Goal: Transaction & Acquisition: Purchase product/service

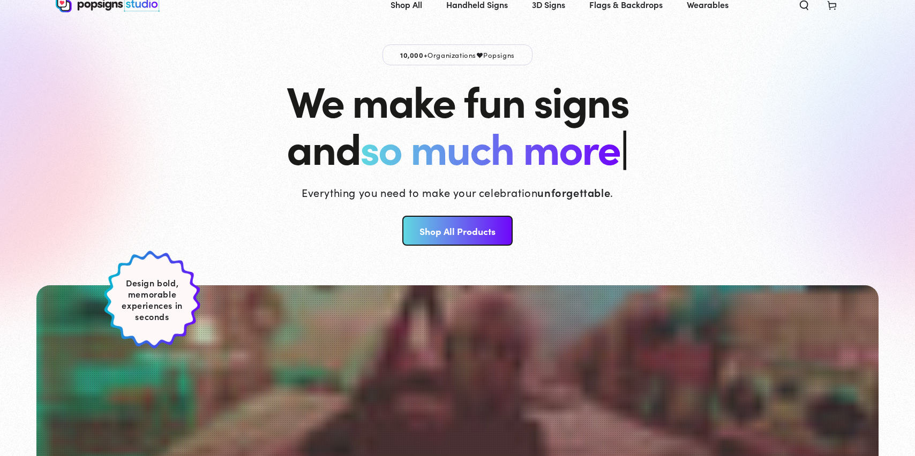
scroll to position [77, 0]
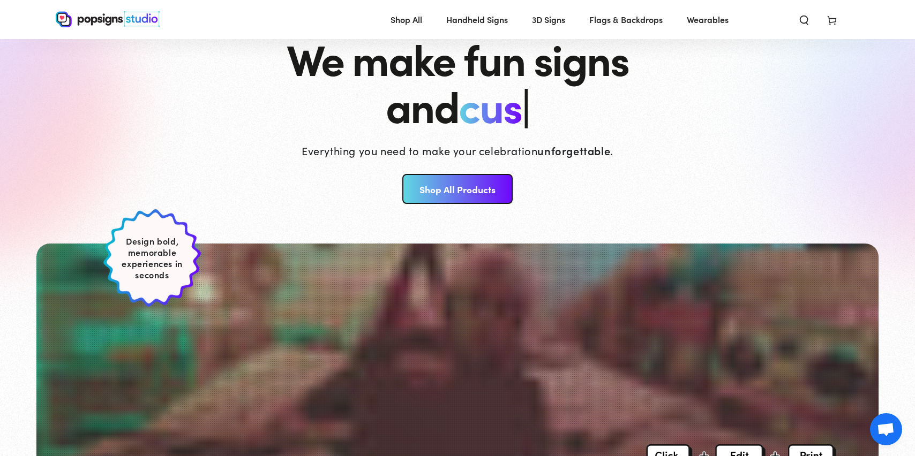
click at [469, 179] on link "Shop All Products" at bounding box center [457, 189] width 110 height 30
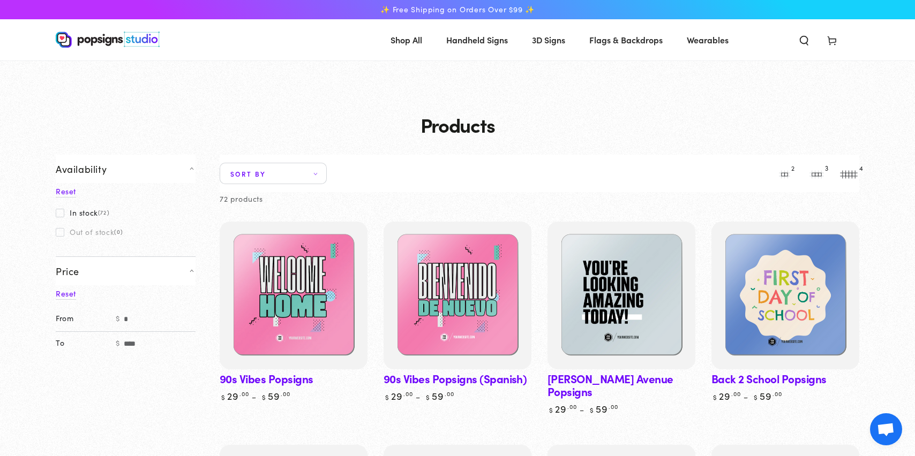
click at [621, 46] on span "Flags & Backdrops" at bounding box center [625, 40] width 73 height 16
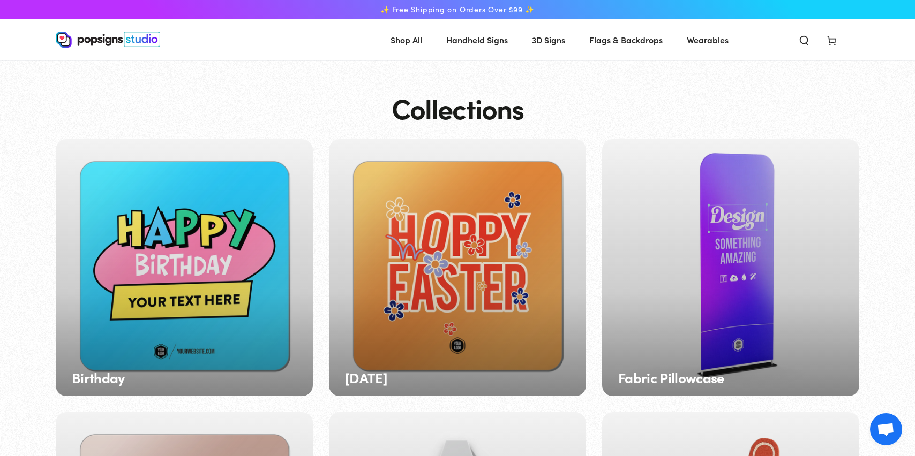
click at [723, 188] on div "Fabric Pillowcase" at bounding box center [730, 267] width 257 height 257
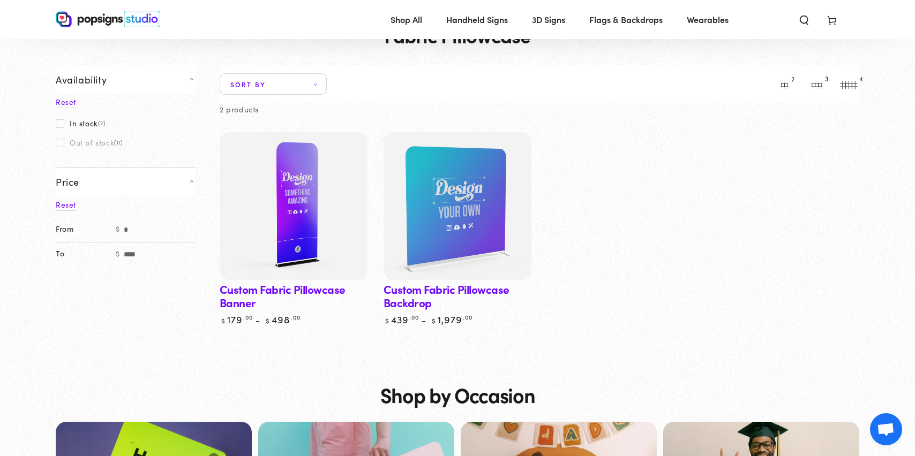
scroll to position [43, 0]
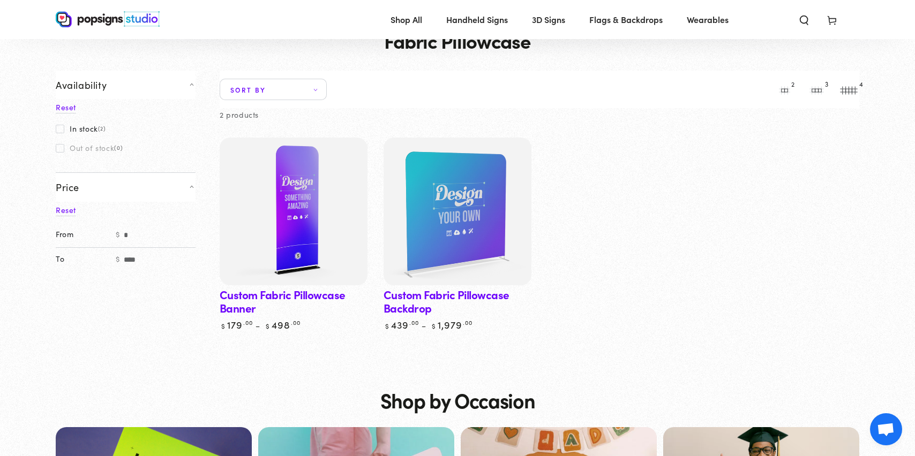
click at [312, 236] on img at bounding box center [294, 212] width 152 height 152
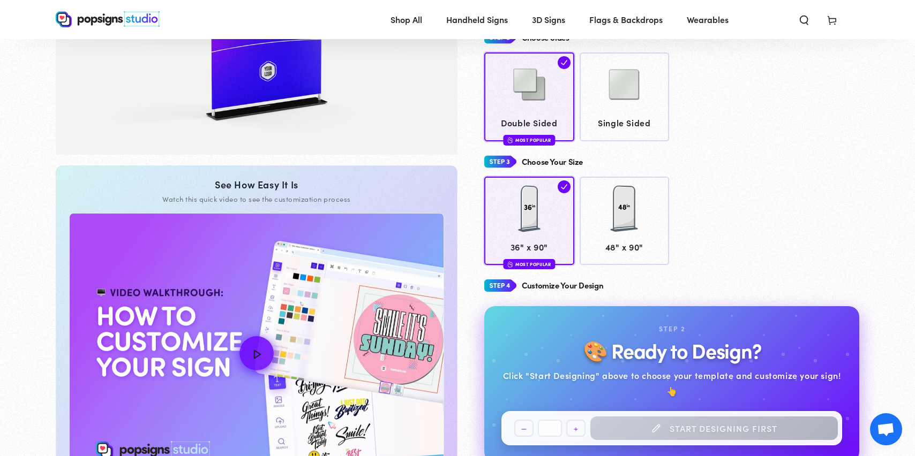
scroll to position [326, 0]
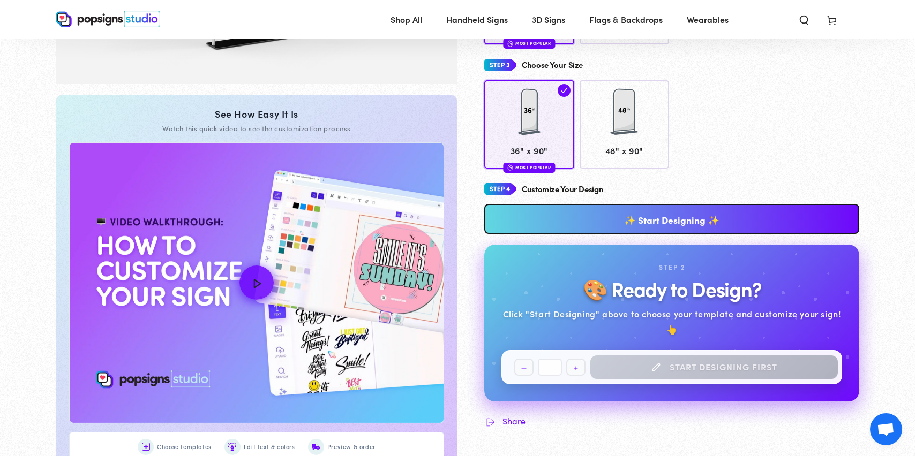
scroll to position [430, 0]
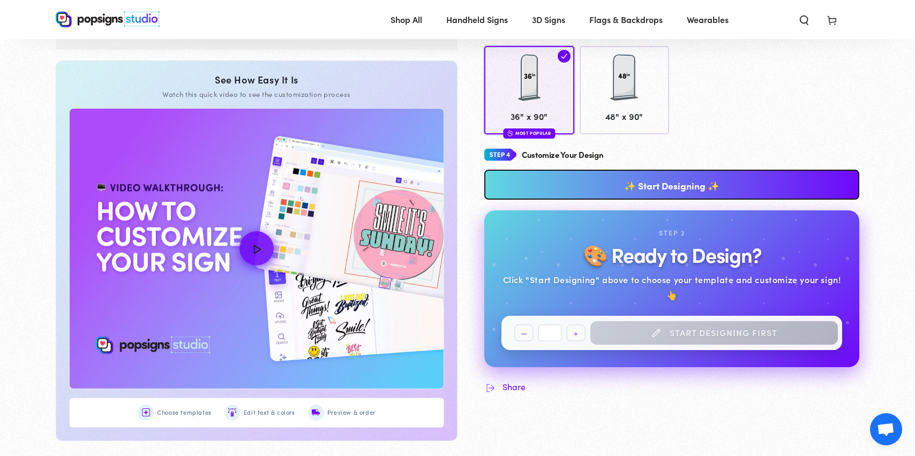
click at [654, 184] on link "✨ Start Designing ✨" at bounding box center [671, 185] width 375 height 30
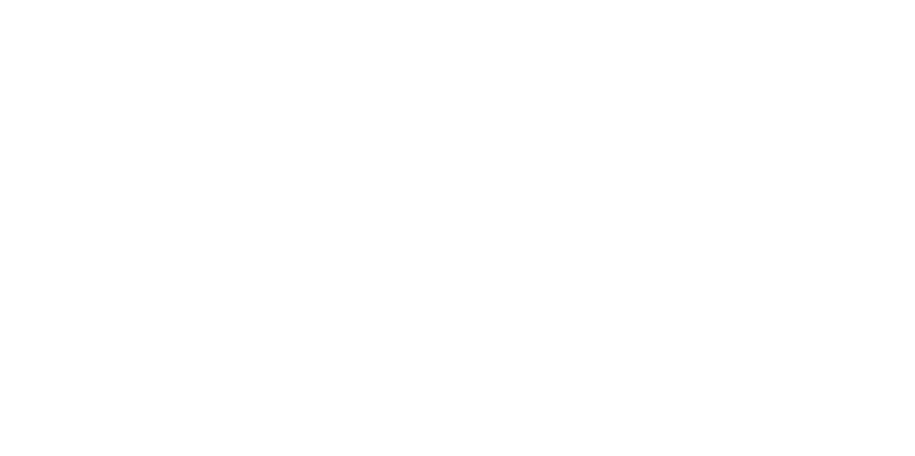
scroll to position [0, 0]
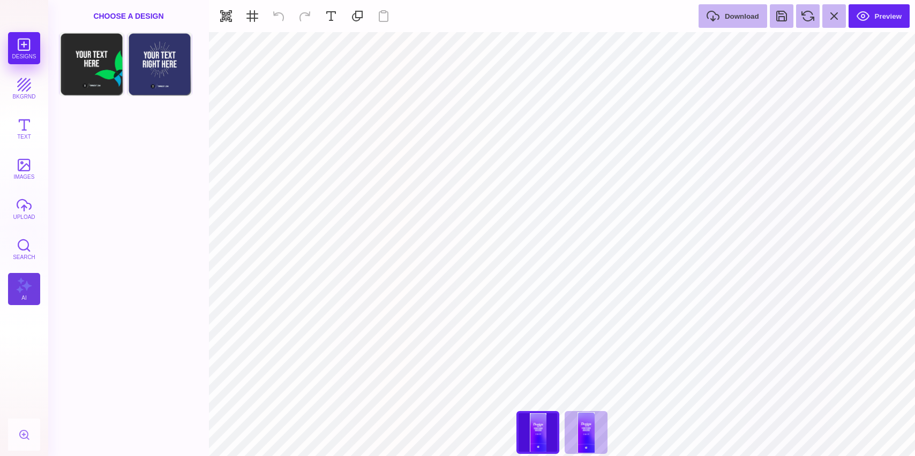
click at [33, 288] on button "AI" at bounding box center [24, 289] width 32 height 32
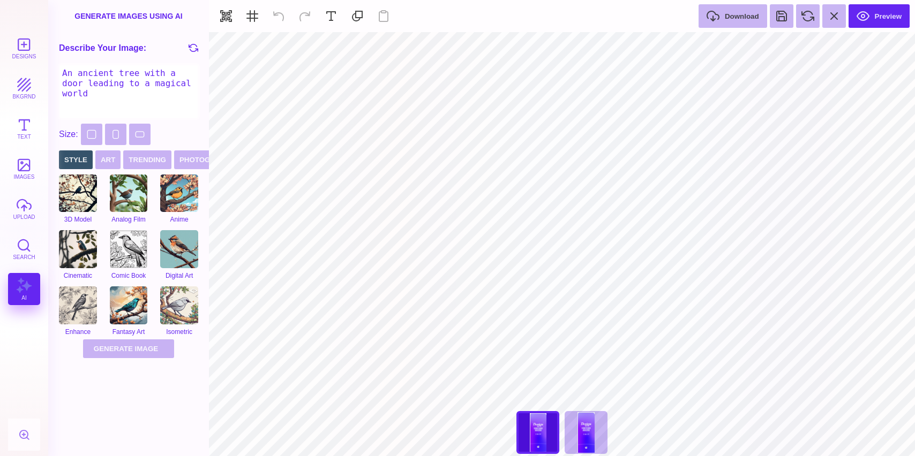
click at [147, 100] on textarea "An ancient tree with a door leading to a magical world" at bounding box center [128, 92] width 139 height 54
click at [137, 92] on textarea "An ancient tree with a door leading to a magical world" at bounding box center [128, 92] width 139 height 54
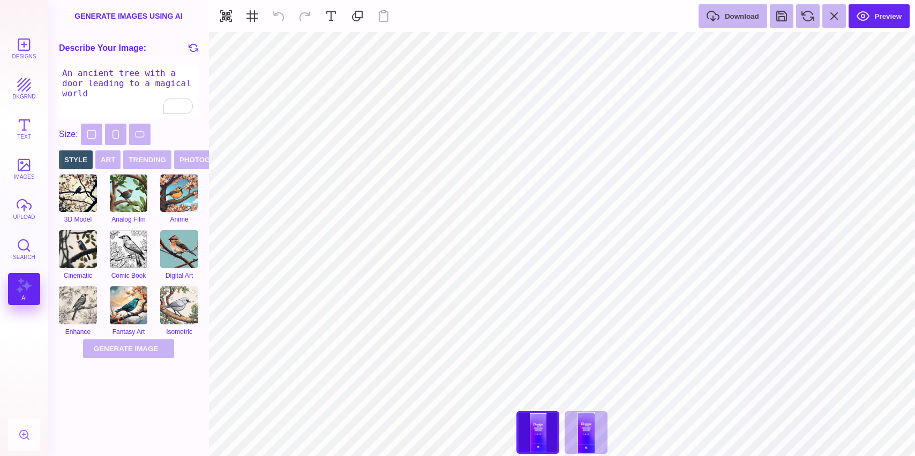
click at [137, 92] on textarea "An ancient tree with a door leading to a magical world" at bounding box center [128, 92] width 139 height 54
type textarea "take your next step"
click at [117, 138] on button "Portrait" at bounding box center [115, 134] width 21 height 21
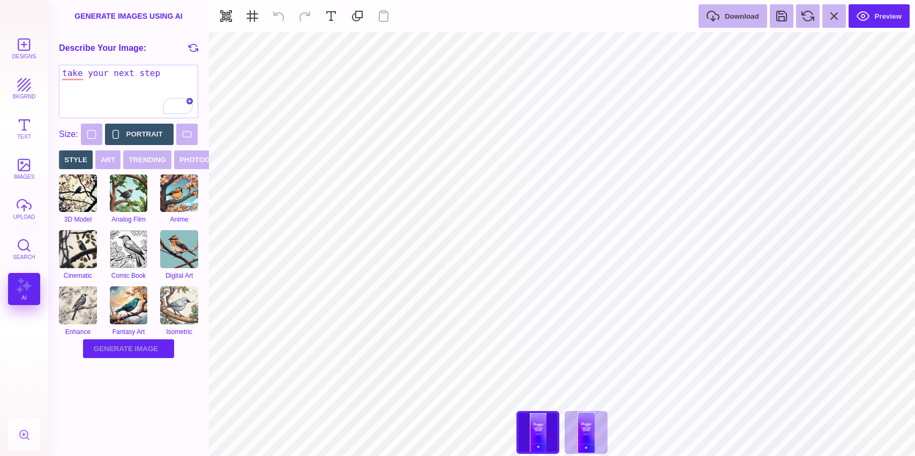
click at [138, 350] on button "Generate Image Generating Image" at bounding box center [128, 349] width 91 height 19
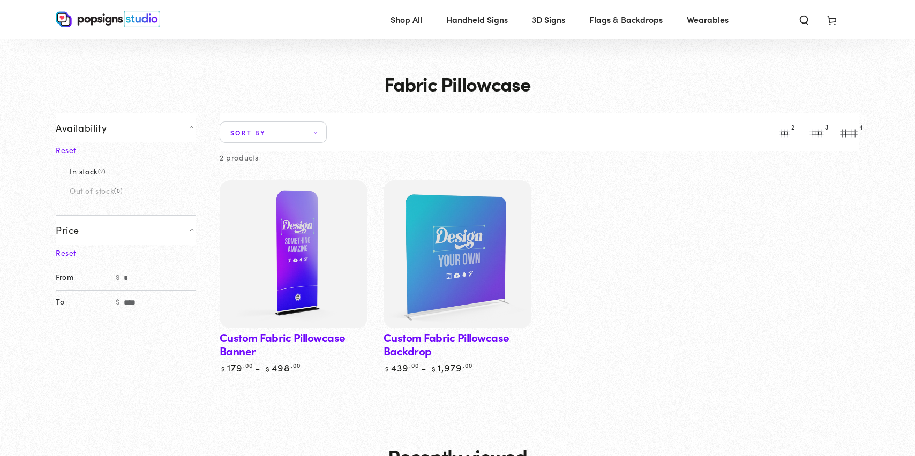
scroll to position [43, 0]
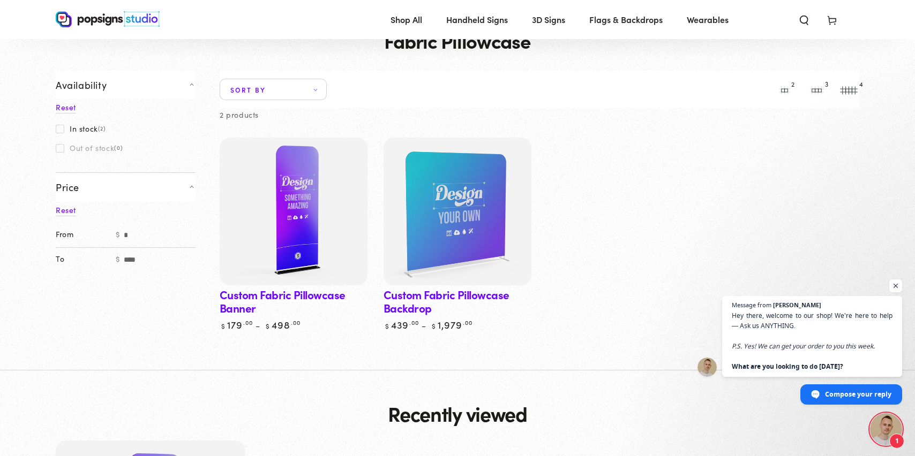
click at [311, 275] on img at bounding box center [294, 212] width 152 height 152
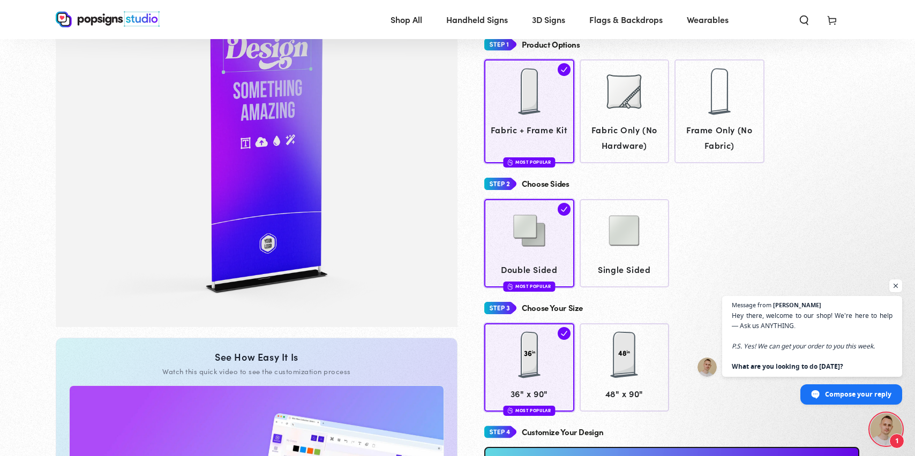
scroll to position [171, 0]
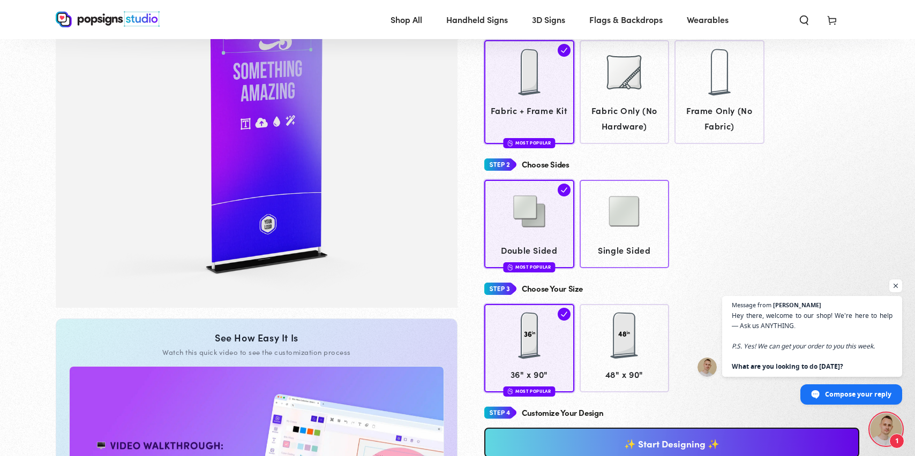
click at [664, 221] on link "Single Sided" at bounding box center [625, 224] width 90 height 88
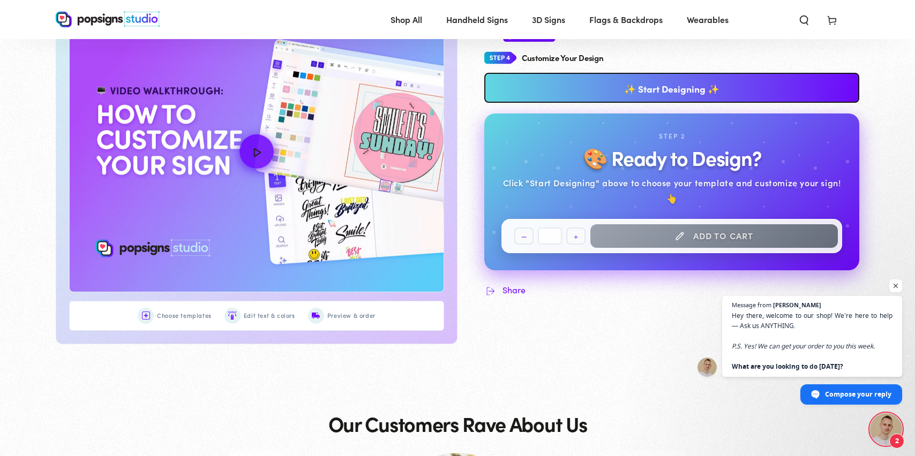
scroll to position [544, 0]
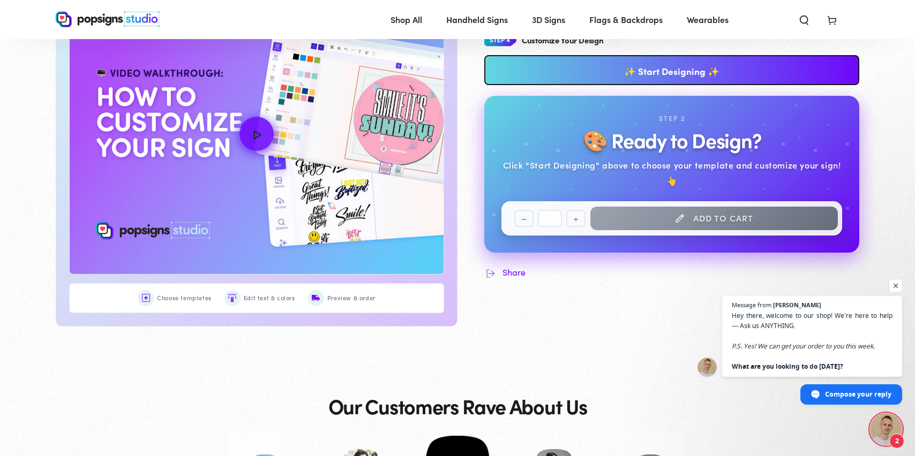
click at [658, 48] on div "Customize Your Design" at bounding box center [671, 41] width 375 height 20
click at [654, 60] on link "✨ Start Designing ✨" at bounding box center [671, 70] width 375 height 30
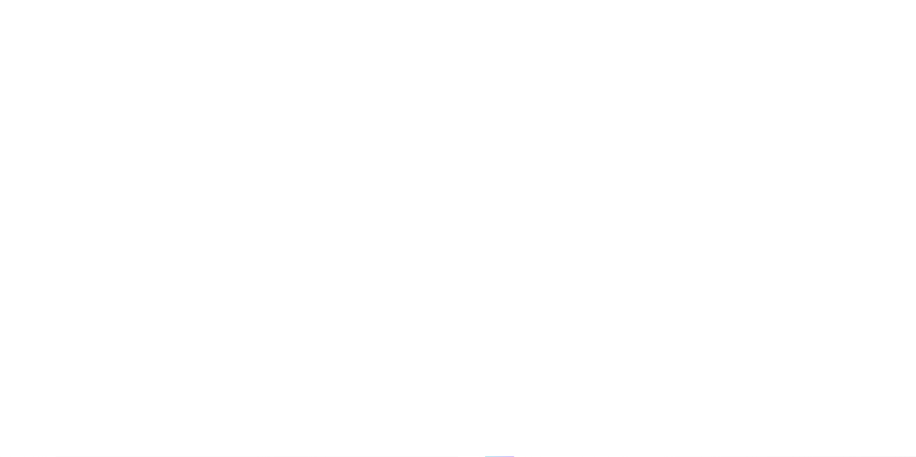
scroll to position [0, 0]
type textarea "An ancient tree with a door leading to a magical world"
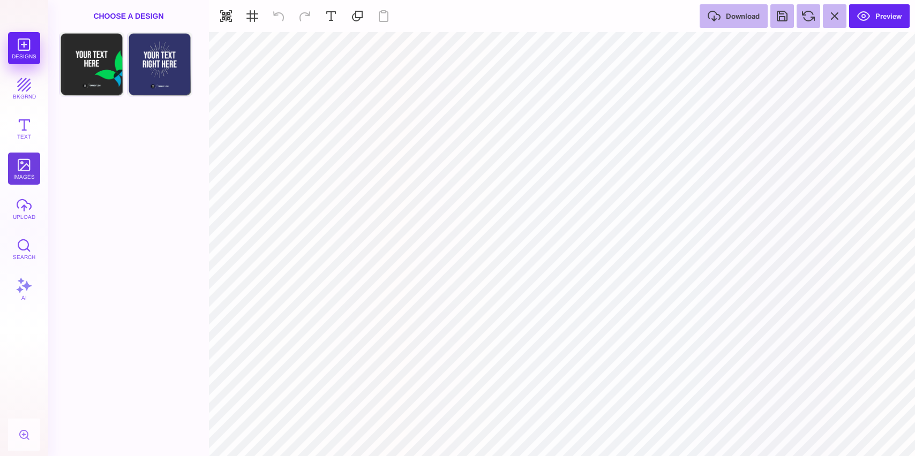
click at [28, 169] on button "images" at bounding box center [24, 169] width 32 height 32
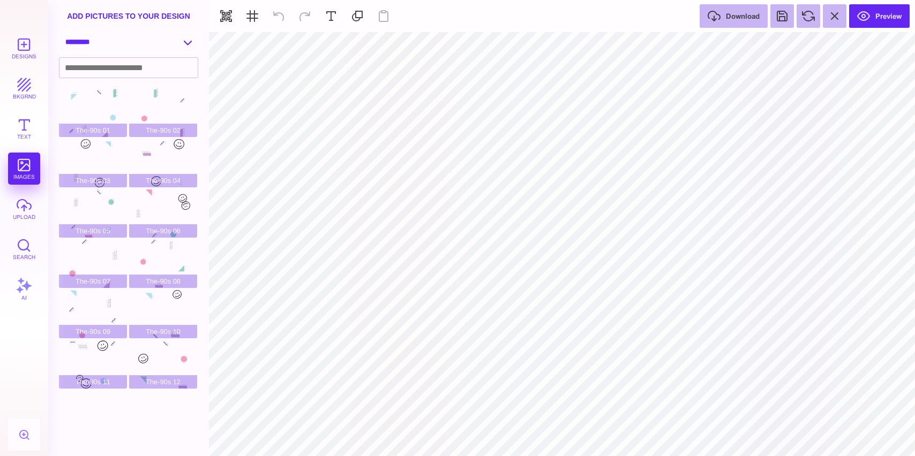
click at [185, 40] on select "**********" at bounding box center [128, 42] width 138 height 19
click at [26, 216] on button "upload" at bounding box center [24, 209] width 32 height 32
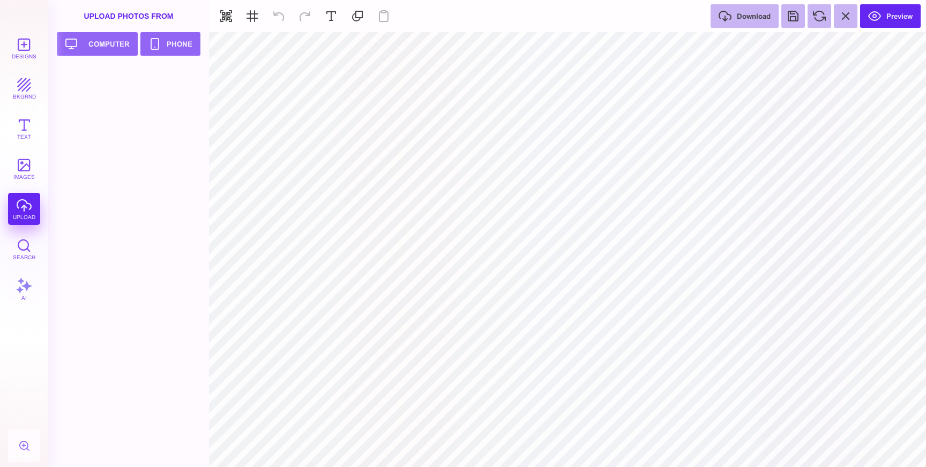
click at [16, 197] on div "Designs bkgrnd Text images upload Search AI" at bounding box center [24, 249] width 48 height 435
click at [23, 208] on div "Designs bkgrnd Text images upload Search AI" at bounding box center [24, 249] width 48 height 435
click at [156, 206] on div at bounding box center [132, 266] width 146 height 401
click at [107, 48] on button "Upload your artwork Computer" at bounding box center [97, 44] width 81 height 24
click at [86, 88] on div at bounding box center [132, 91] width 146 height 50
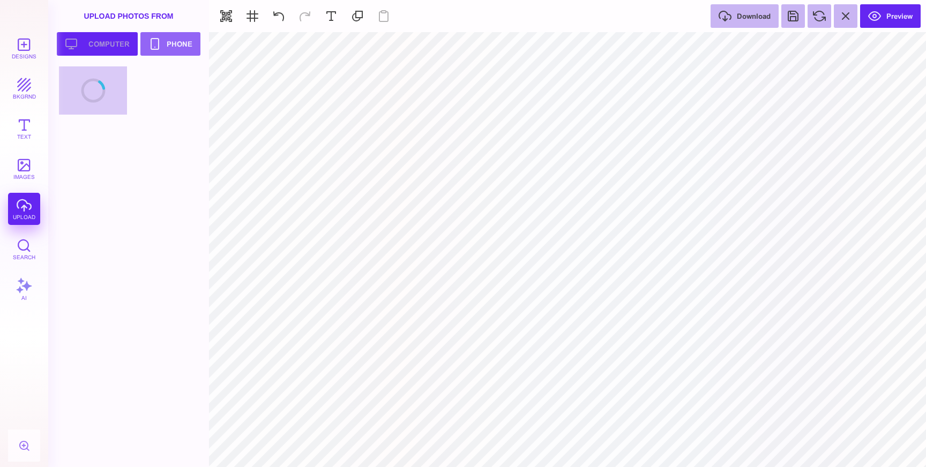
click at [111, 48] on button "Upload your artwork Computer" at bounding box center [97, 44] width 81 height 24
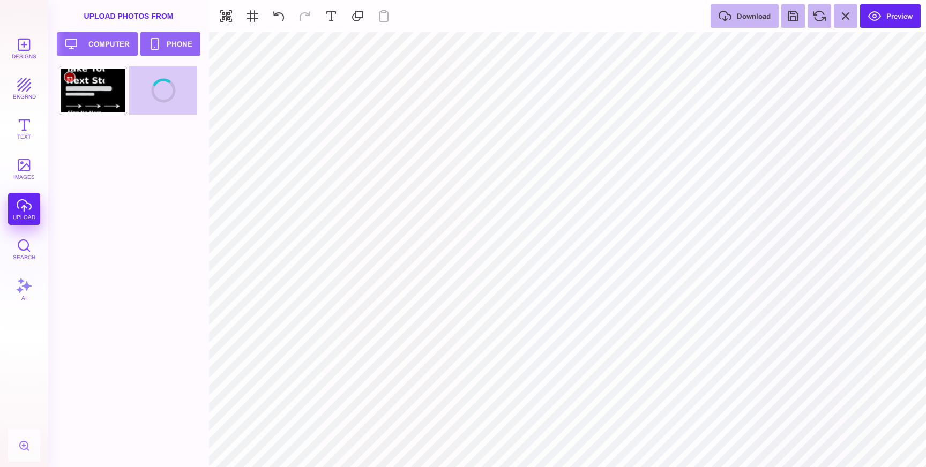
click at [97, 94] on div at bounding box center [93, 90] width 68 height 48
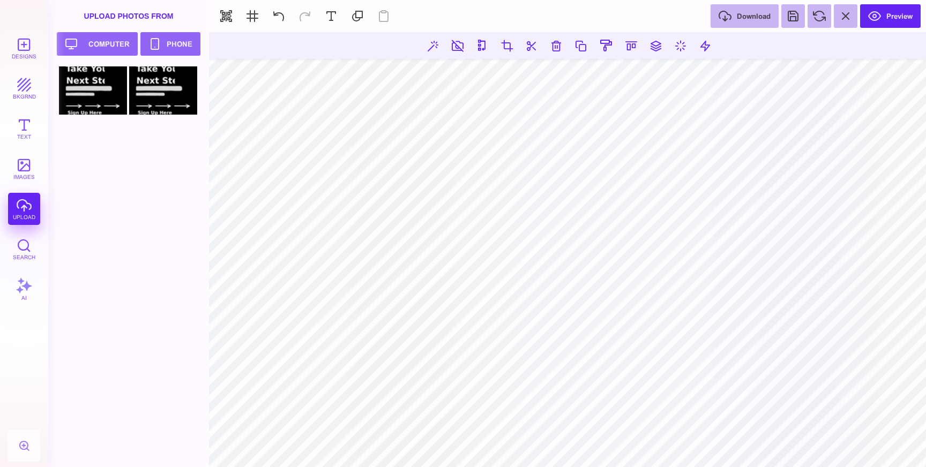
click at [653, 443] on section at bounding box center [567, 249] width 717 height 435
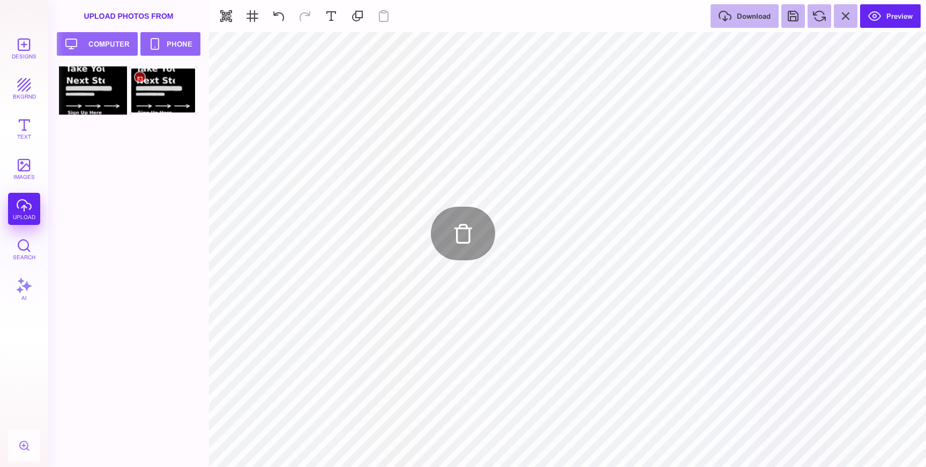
click at [166, 88] on div at bounding box center [163, 90] width 68 height 48
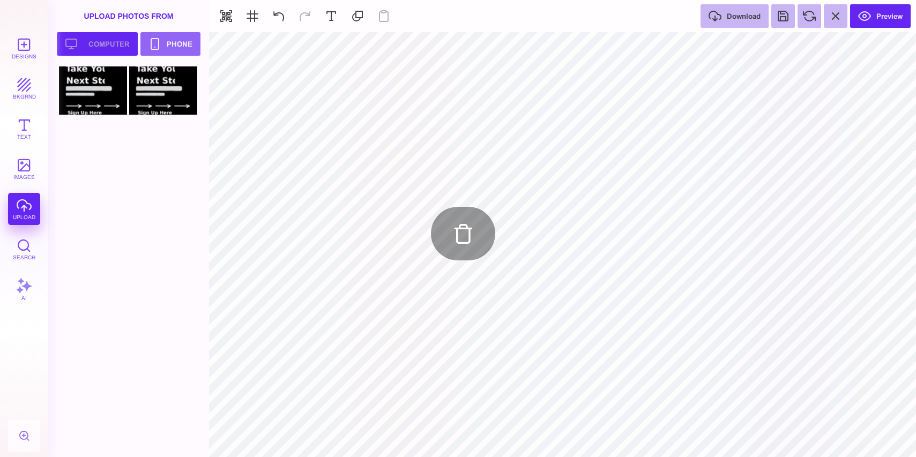
click at [102, 34] on button "Upload your artwork Computer" at bounding box center [97, 44] width 81 height 24
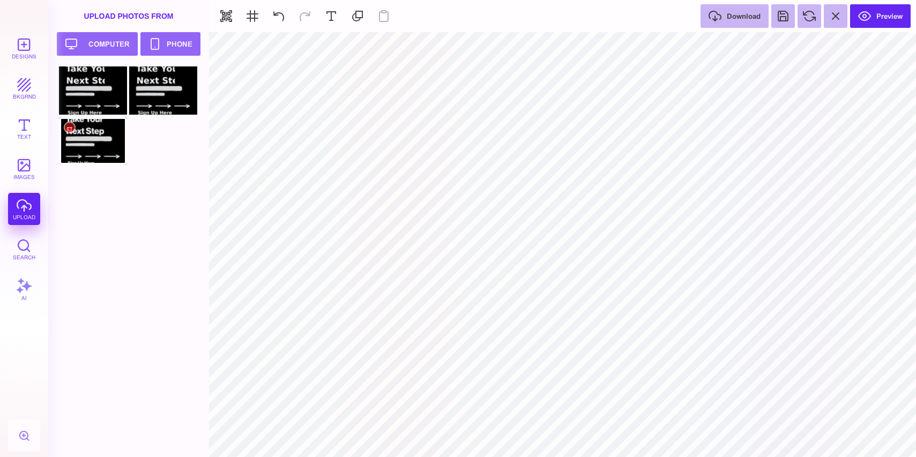
click at [102, 137] on div at bounding box center [93, 141] width 68 height 48
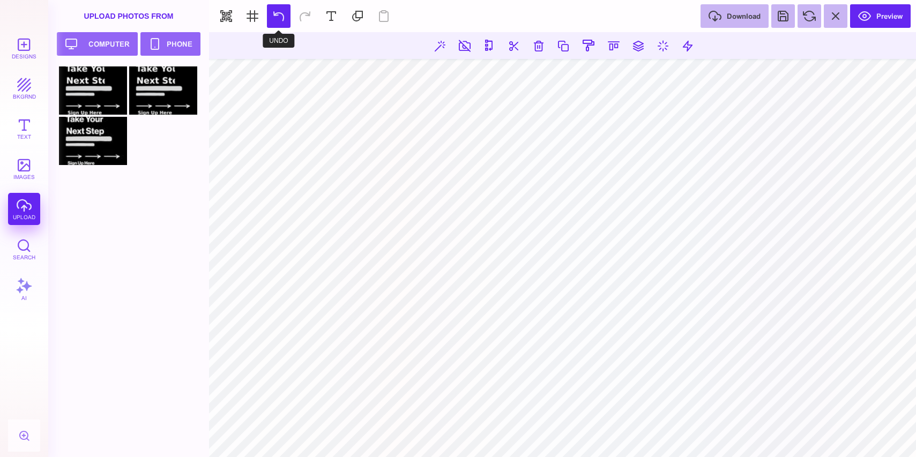
click at [287, 13] on button at bounding box center [279, 16] width 24 height 24
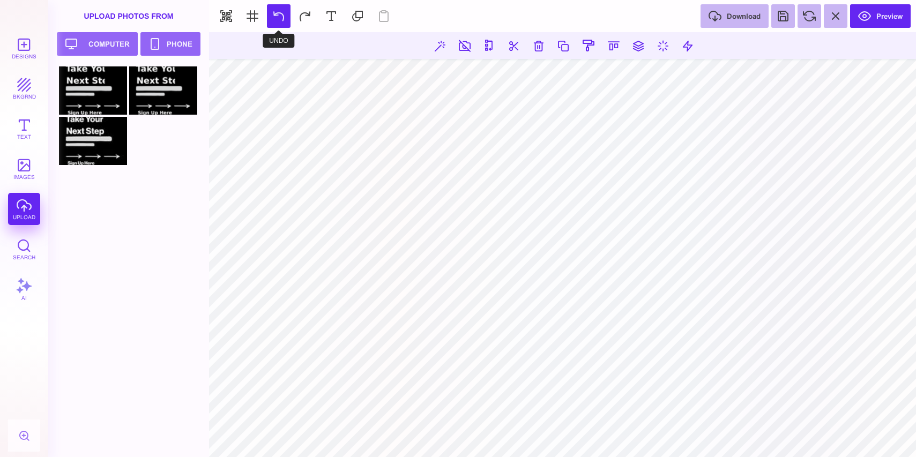
click at [287, 13] on button at bounding box center [279, 16] width 24 height 24
click at [277, 21] on button at bounding box center [279, 16] width 24 height 24
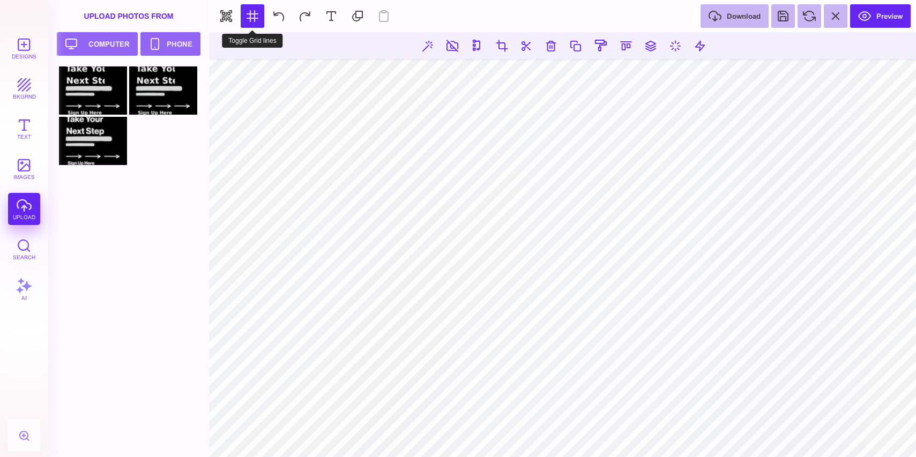
click at [259, 18] on button at bounding box center [253, 16] width 24 height 24
click at [31, 172] on button "images" at bounding box center [24, 169] width 32 height 32
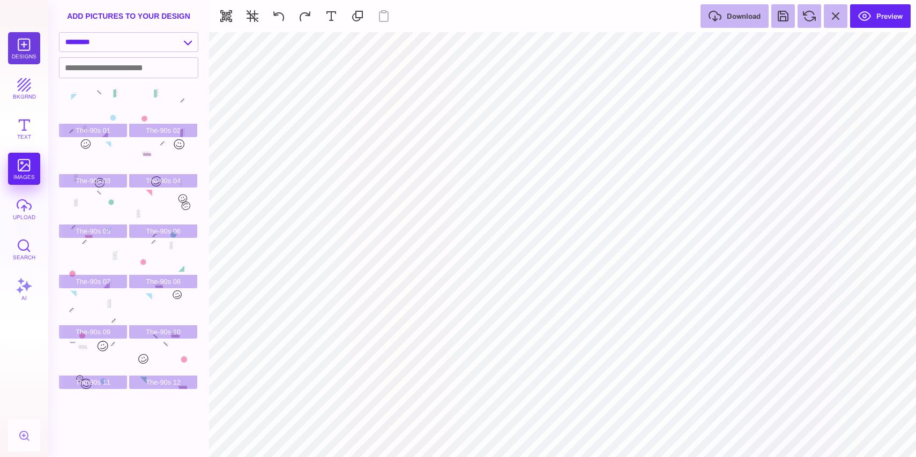
click at [19, 38] on button "Designs" at bounding box center [24, 48] width 32 height 32
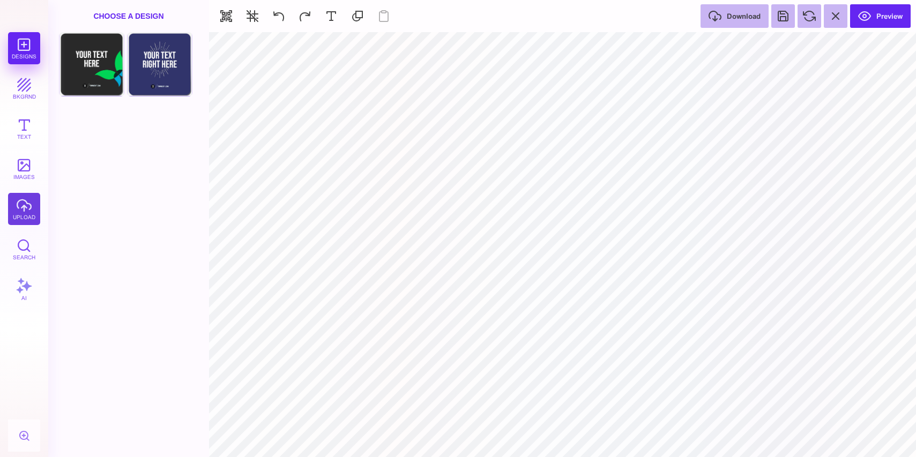
click at [20, 205] on button "upload" at bounding box center [24, 209] width 32 height 32
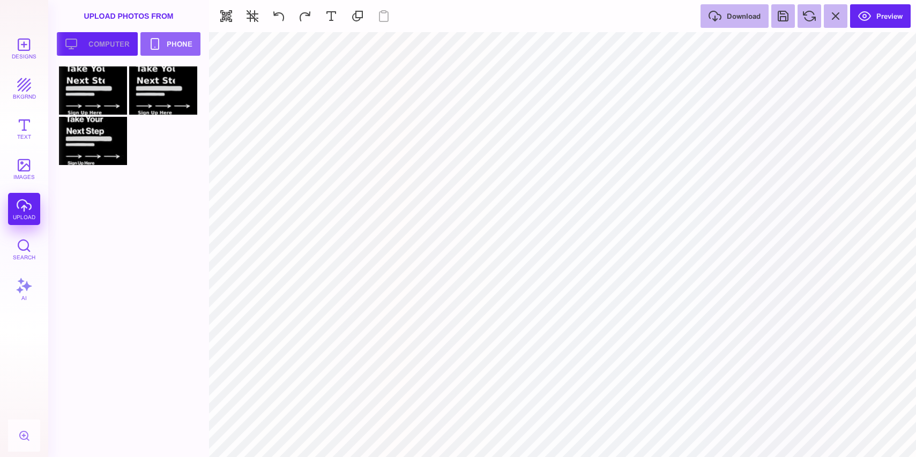
click at [102, 44] on button "Upload your artwork Computer" at bounding box center [97, 44] width 81 height 24
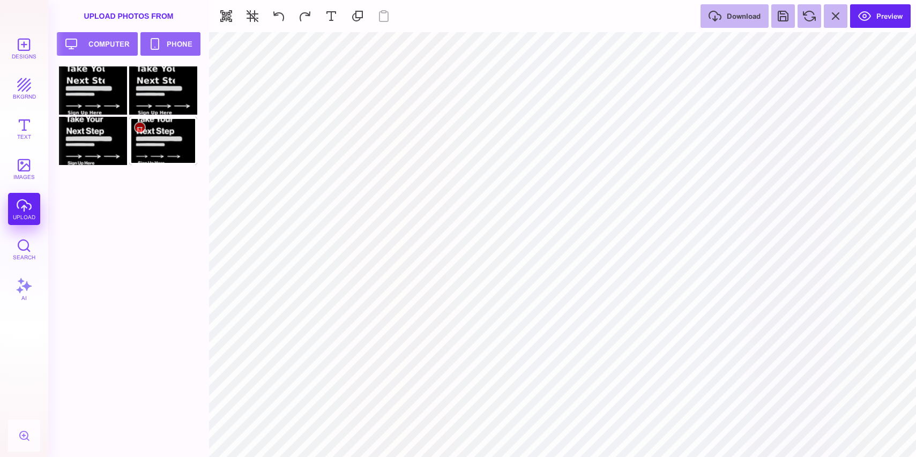
click at [160, 136] on div at bounding box center [163, 141] width 68 height 48
type input "#000000"
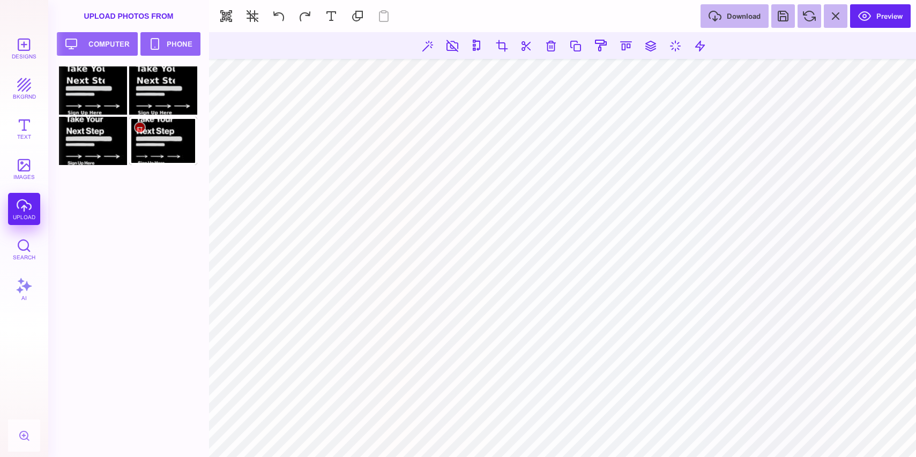
click at [181, 128] on div at bounding box center [163, 141] width 68 height 48
click at [140, 130] on div at bounding box center [139, 127] width 13 height 13
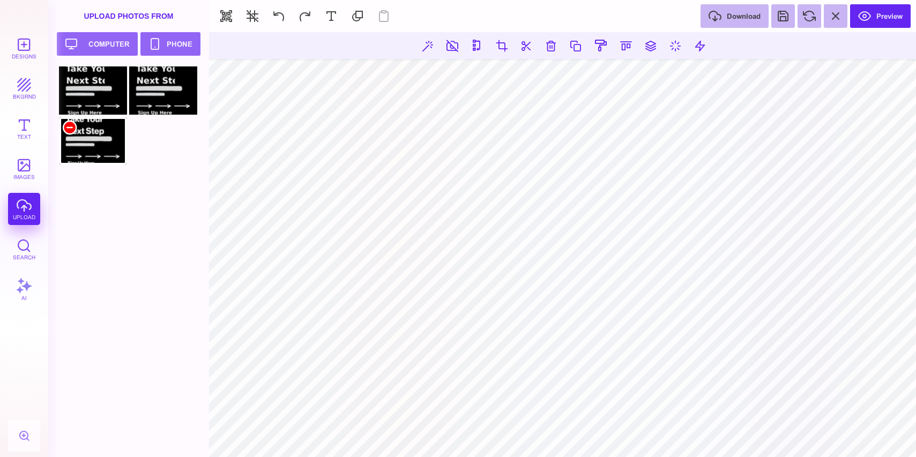
click at [72, 126] on div at bounding box center [69, 127] width 13 height 13
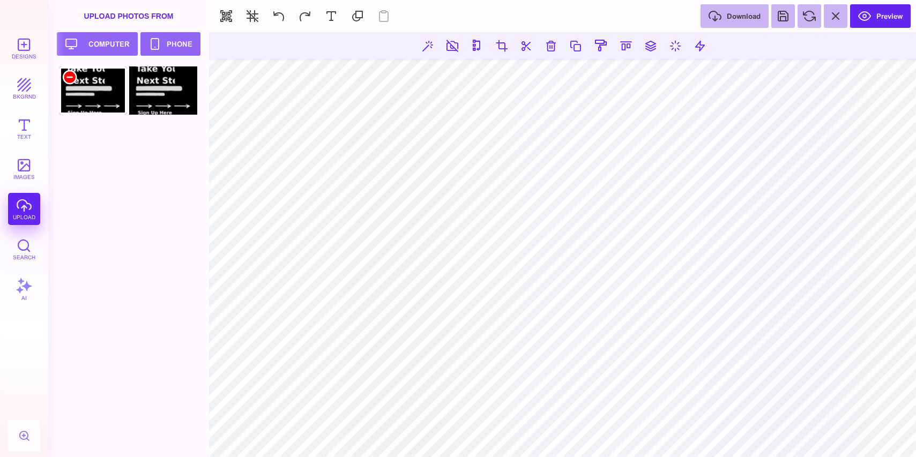
click at [71, 74] on div at bounding box center [69, 77] width 13 height 13
click at [67, 78] on div at bounding box center [69, 77] width 13 height 13
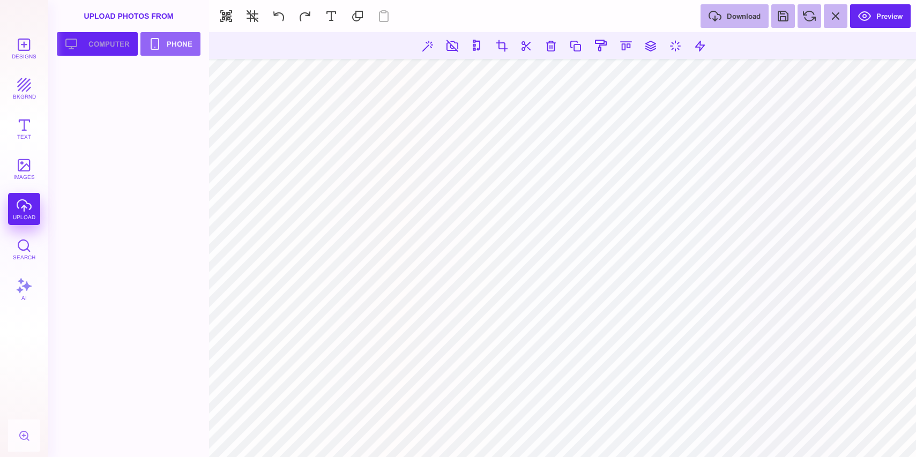
click at [94, 53] on button "Upload your artwork Computer" at bounding box center [97, 44] width 81 height 24
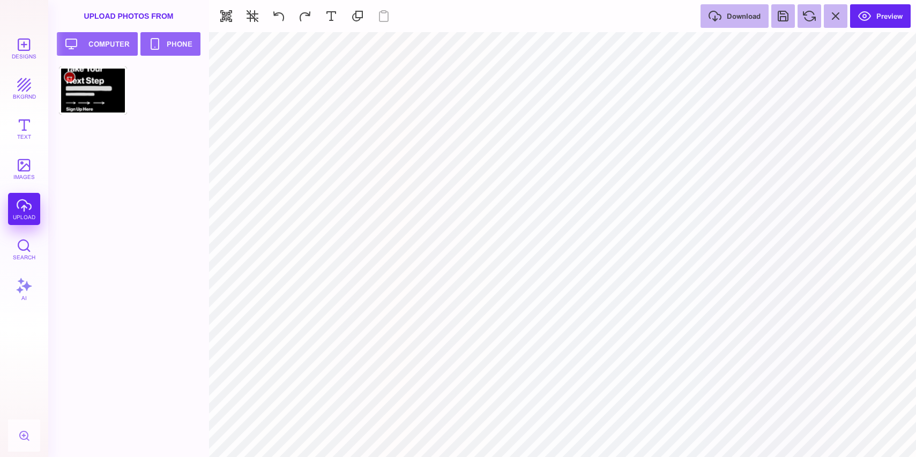
click at [95, 92] on div at bounding box center [93, 90] width 68 height 48
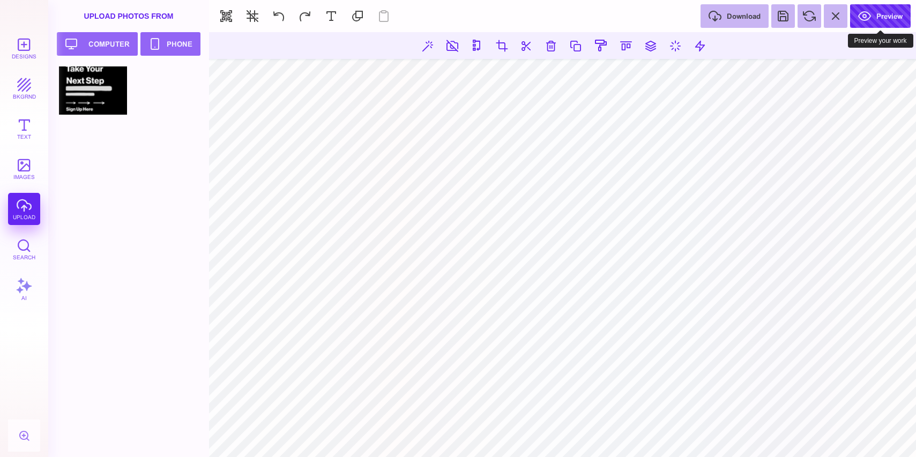
click at [895, 17] on button "Preview" at bounding box center [880, 16] width 61 height 24
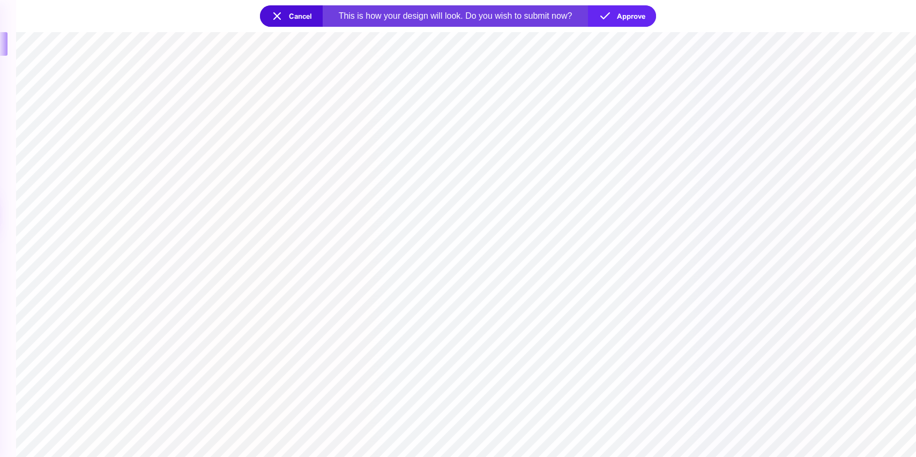
click at [657, 96] on section at bounding box center [466, 244] width 900 height 425
click at [290, 12] on button "Cancel" at bounding box center [291, 15] width 63 height 21
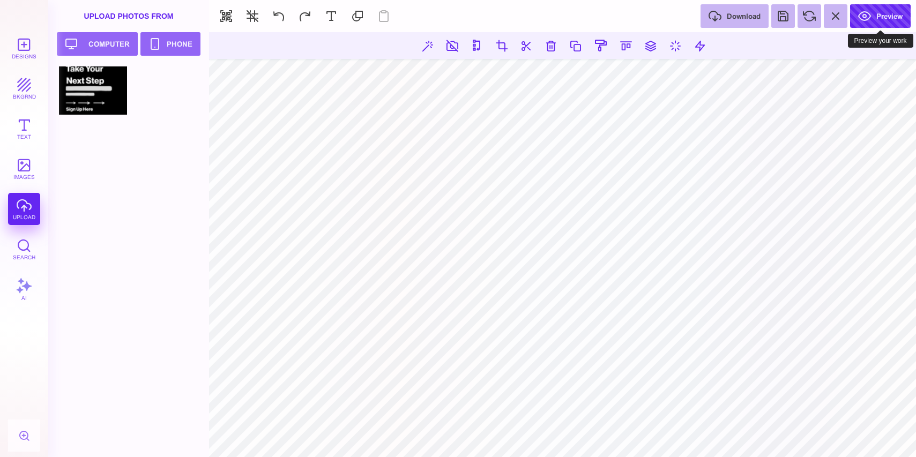
click at [872, 20] on button "Preview" at bounding box center [880, 16] width 61 height 24
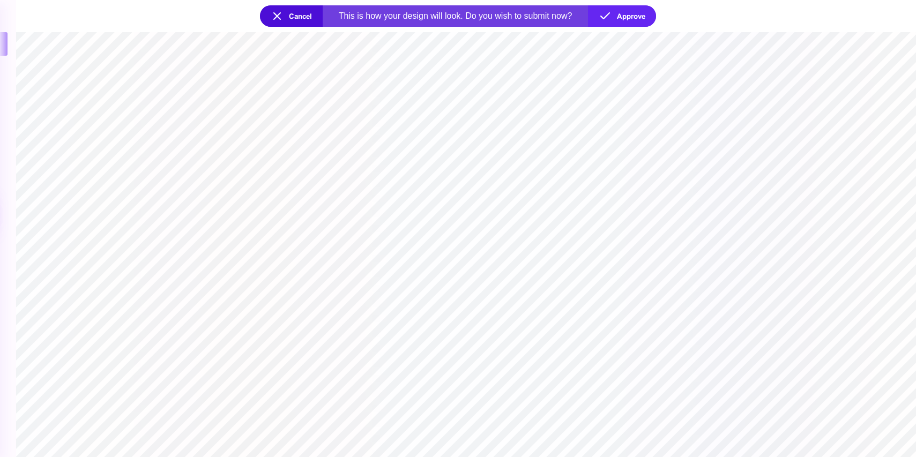
click at [666, 122] on section at bounding box center [466, 244] width 900 height 425
click at [619, 16] on button "Approve" at bounding box center [622, 15] width 68 height 21
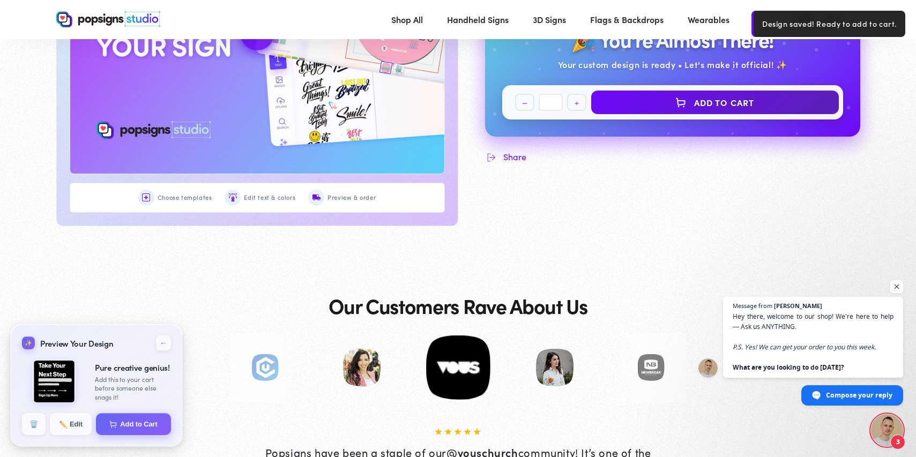
scroll to position [647, 0]
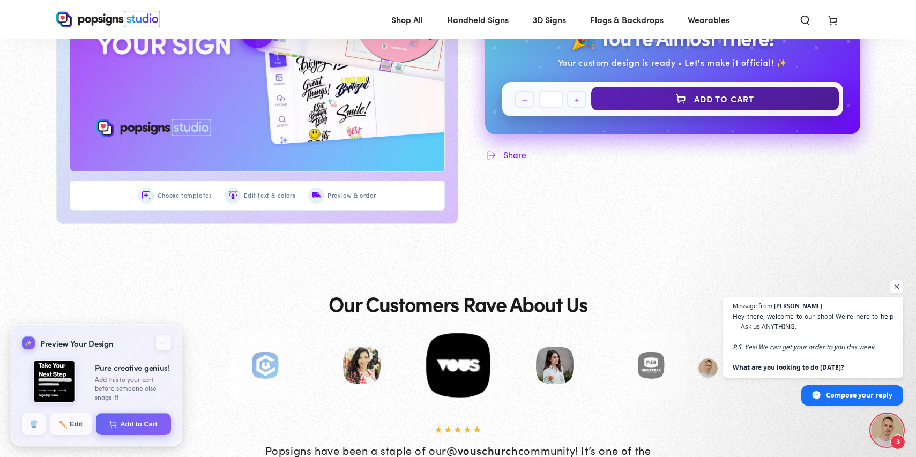
click at [705, 103] on button "Add to Cart" at bounding box center [715, 99] width 248 height 24
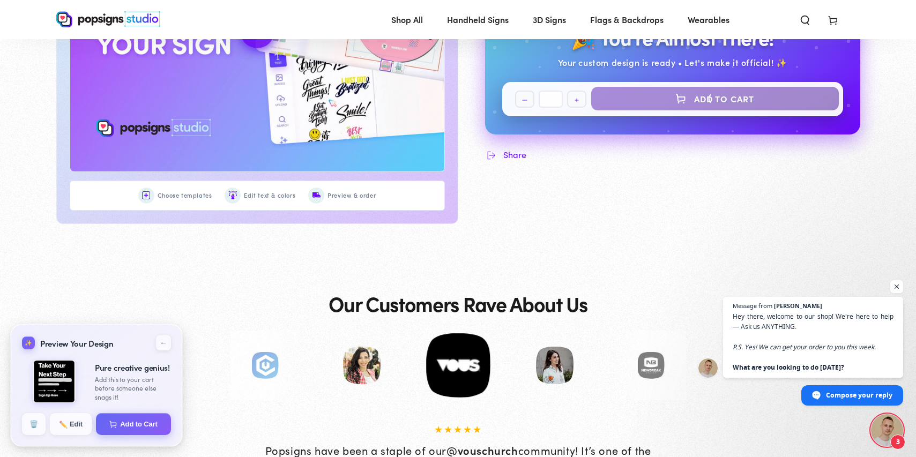
select select "**********"
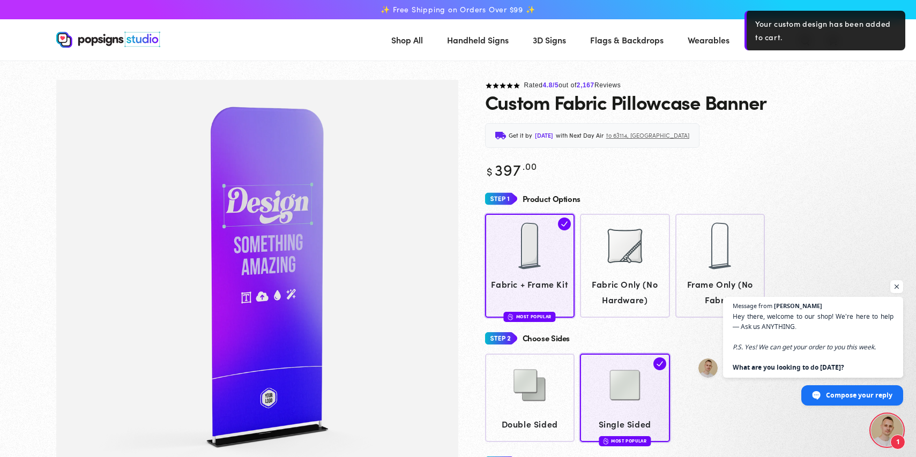
click at [857, 94] on div "Custom Fabric Pillowcase Banner" at bounding box center [672, 101] width 375 height 21
click at [842, 100] on div "Custom Fabric Pillowcase Banner" at bounding box center [672, 101] width 375 height 21
click at [897, 289] on span "Open chat" at bounding box center [896, 286] width 13 height 13
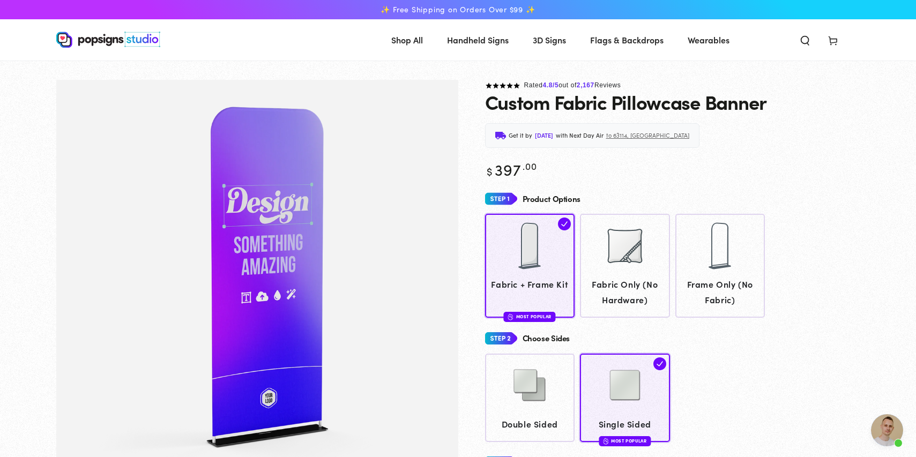
click at [826, 43] on span "Cart" at bounding box center [833, 40] width 28 height 24
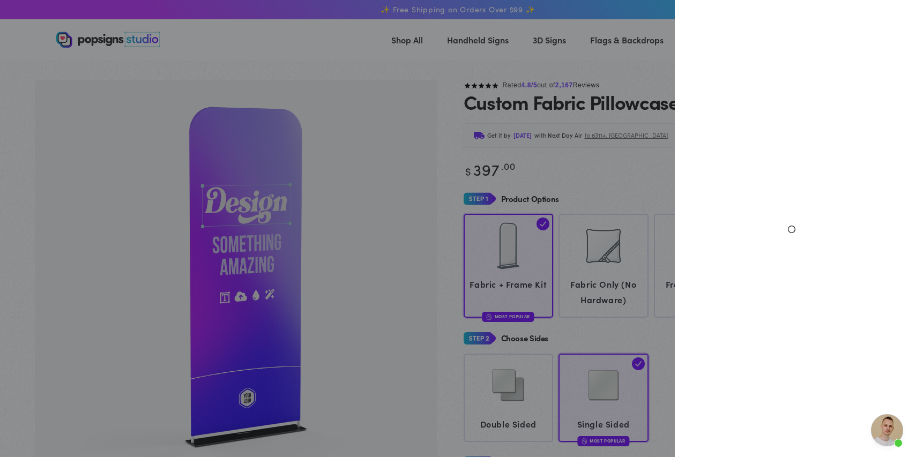
select select "**********"
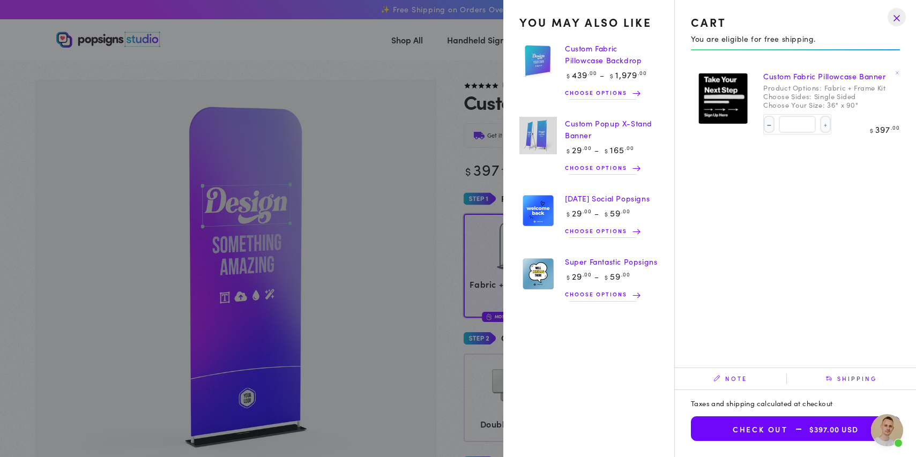
click at [838, 430] on span "$397.00 USD" at bounding box center [823, 429] width 70 height 9
